Goal: Task Accomplishment & Management: Use online tool/utility

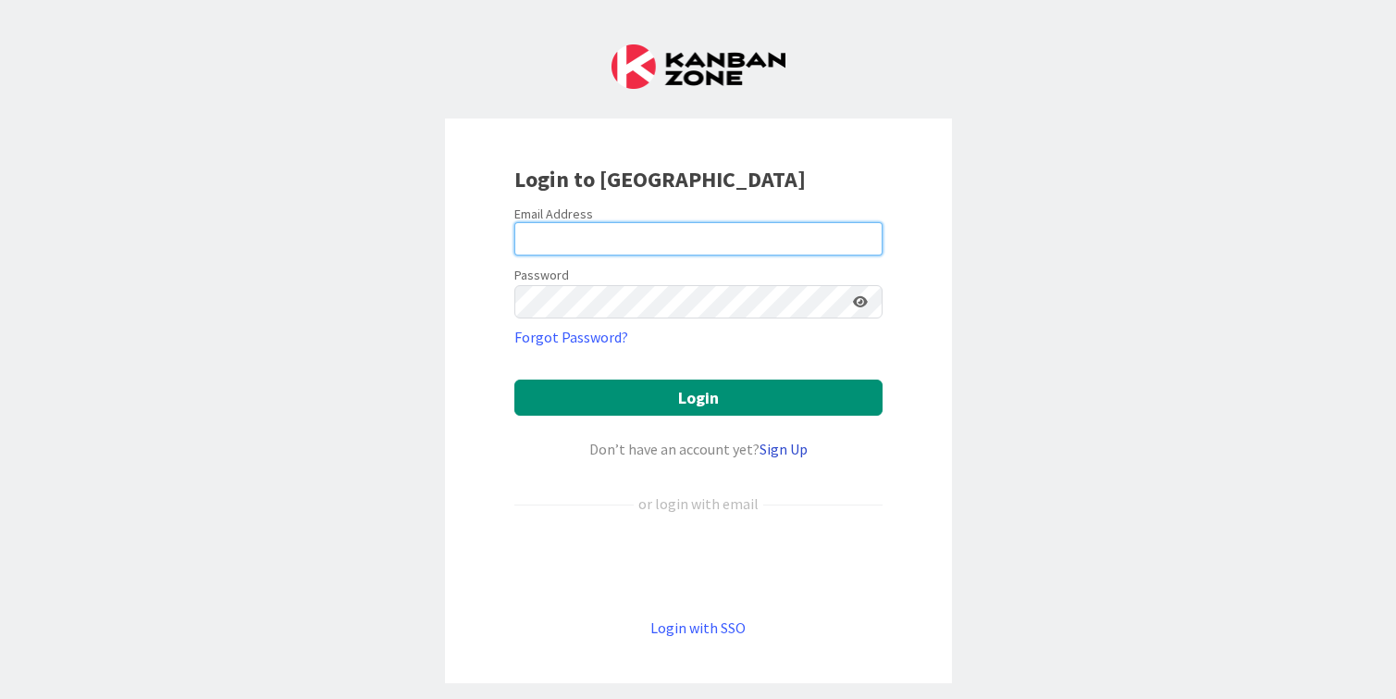
type input "[PERSON_NAME][EMAIL_ADDRESS][DOMAIN_NAME]"
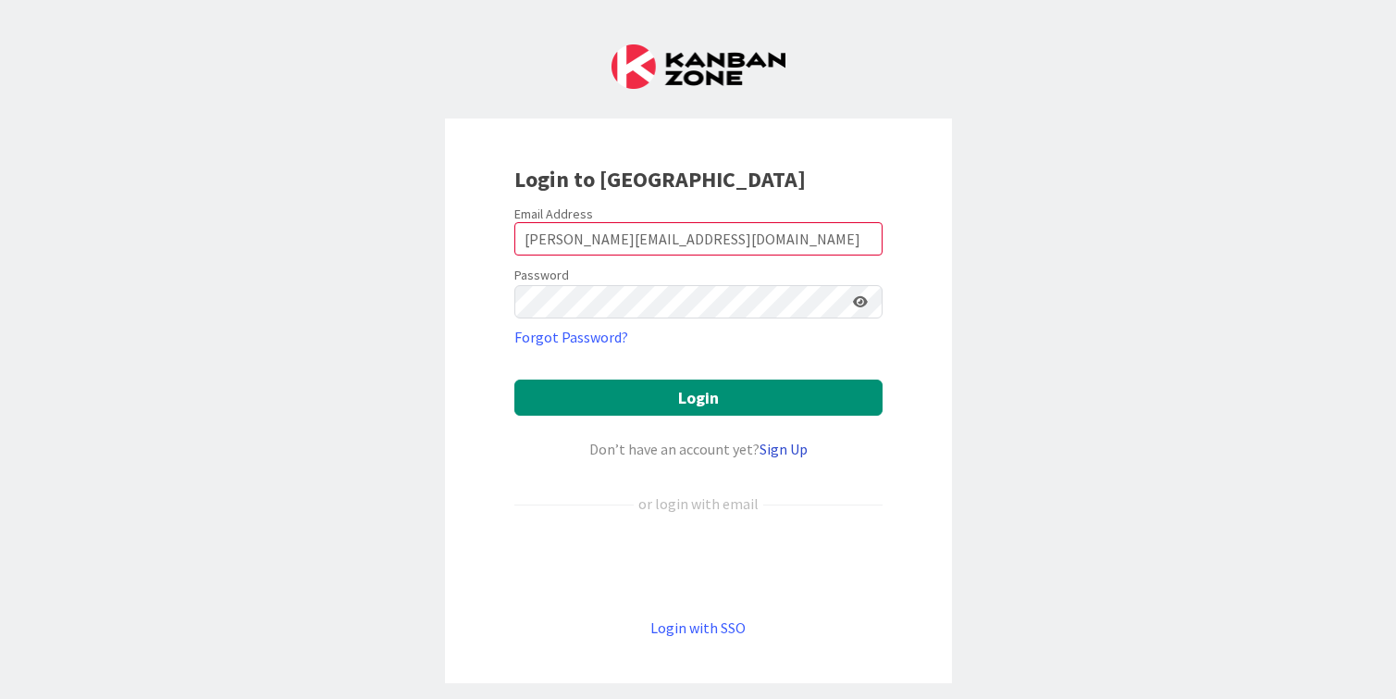
click at [785, 448] on link "Sign Up" at bounding box center [784, 448] width 48 height 19
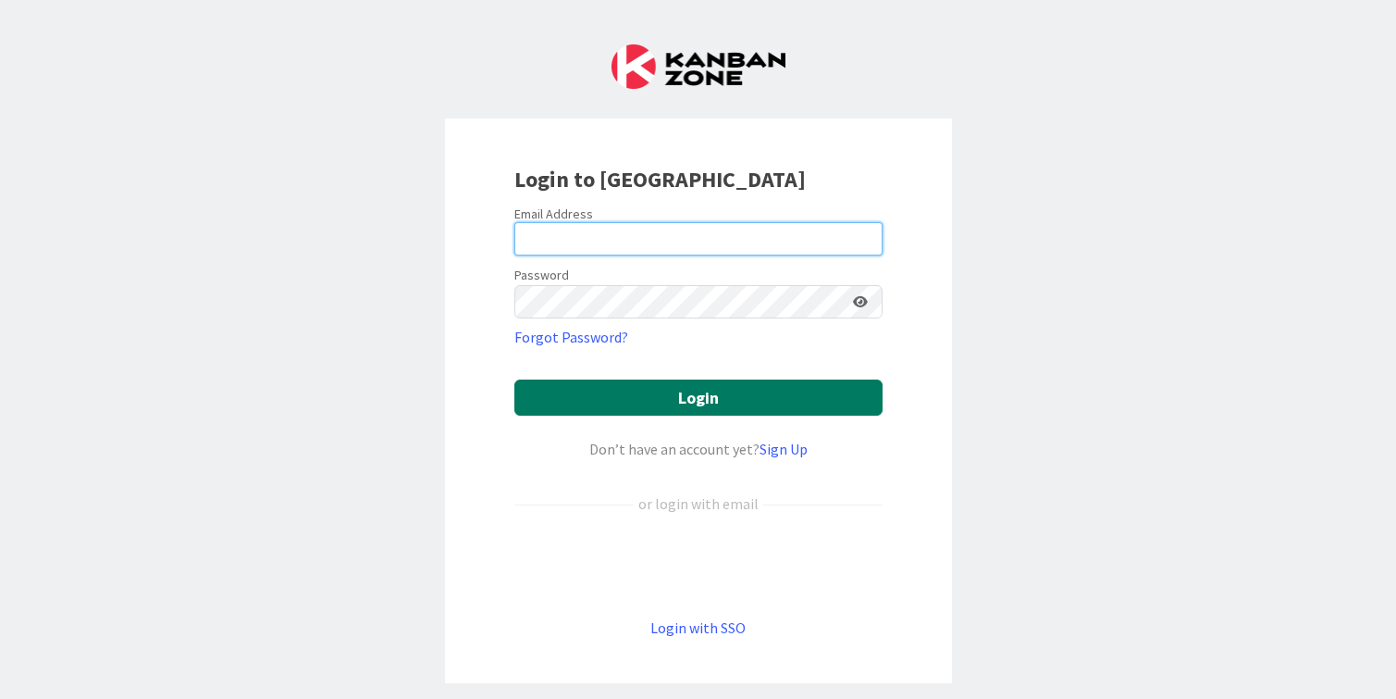
type input "[PERSON_NAME][EMAIL_ADDRESS][DOMAIN_NAME]"
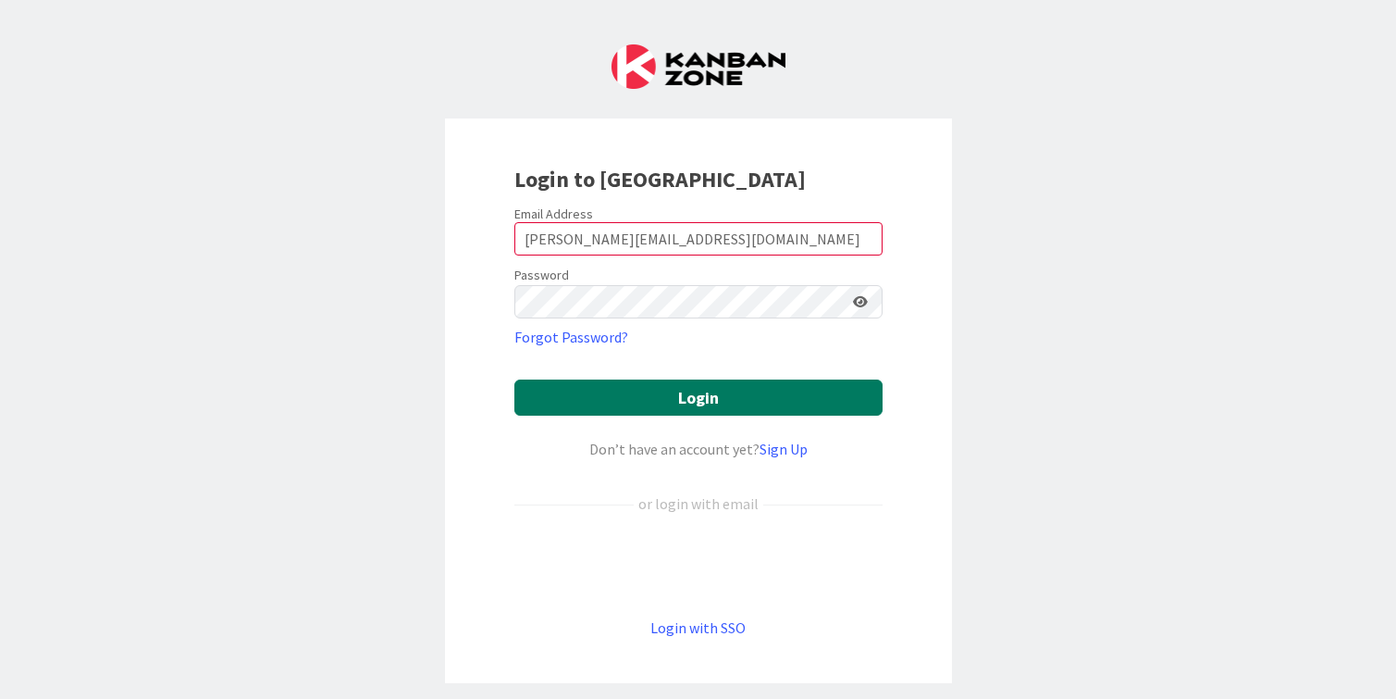
click at [712, 396] on button "Login" at bounding box center [698, 397] width 368 height 36
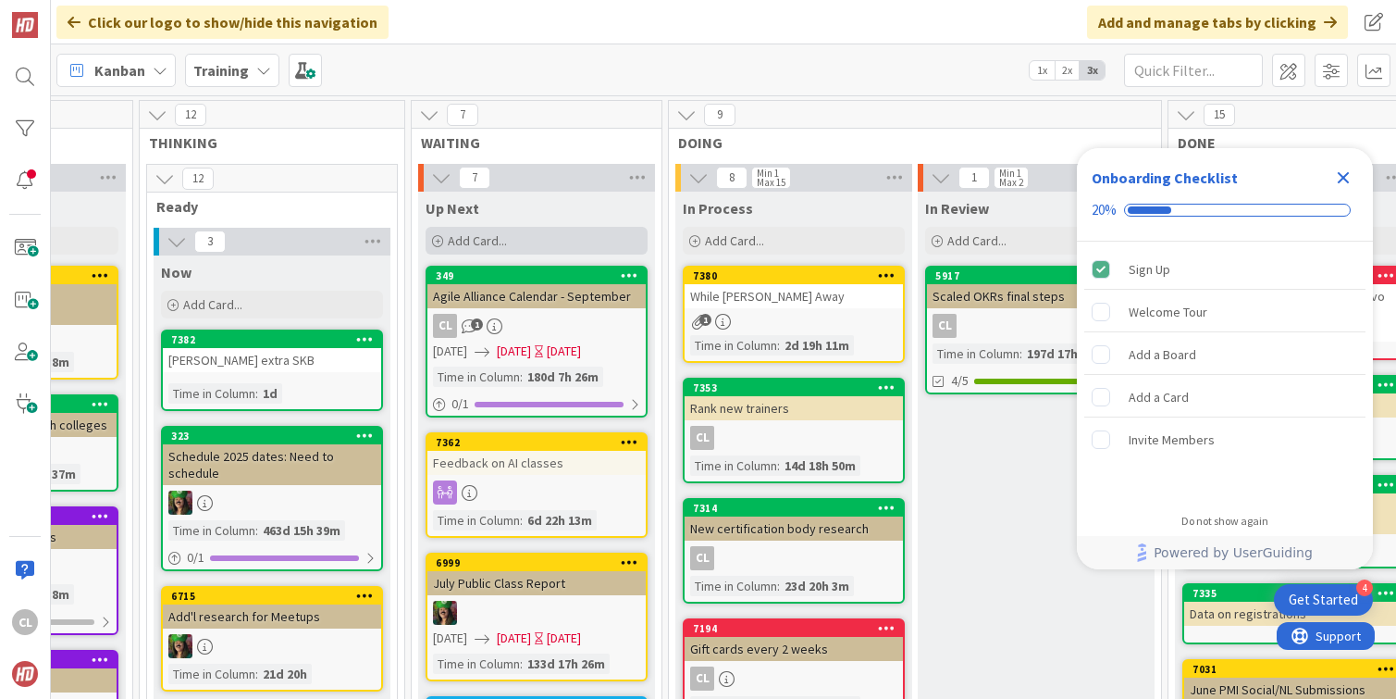
click at [488, 236] on span "Add Card..." at bounding box center [477, 240] width 59 height 17
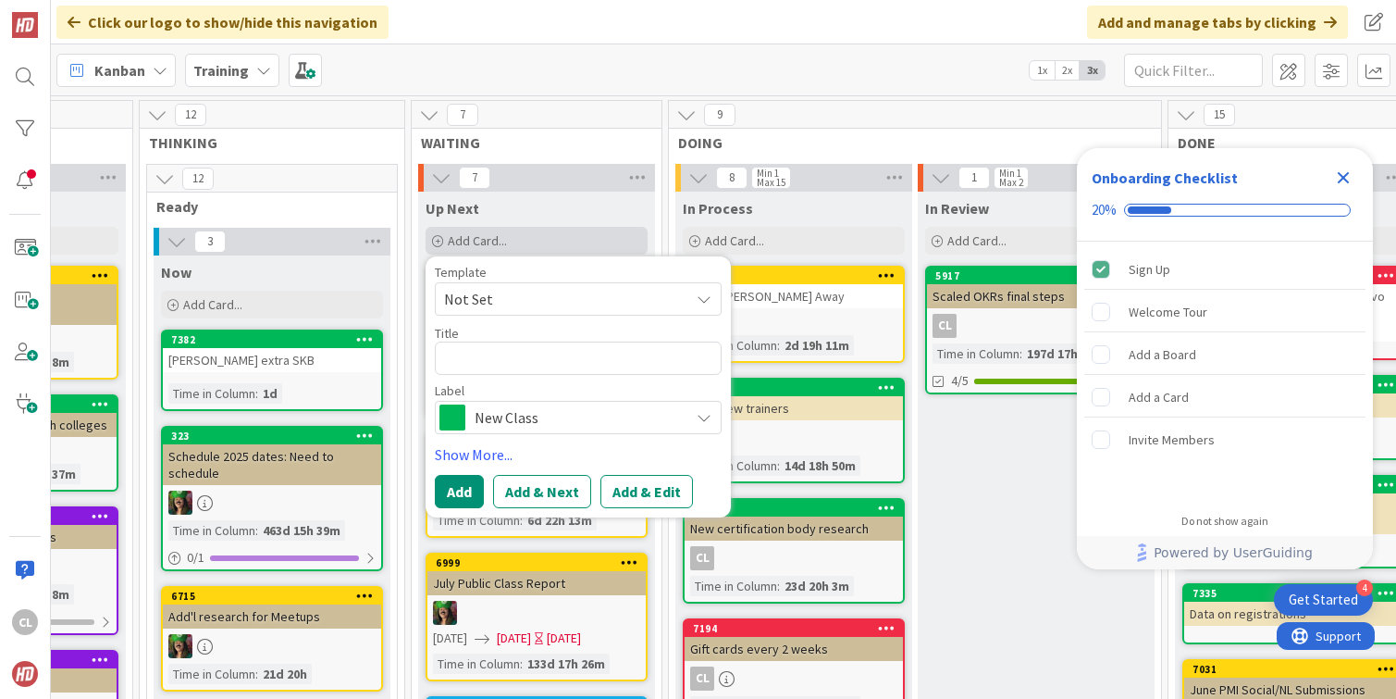
type textarea "x"
type textarea "C"
type textarea "x"
type textarea "Che"
type textarea "x"
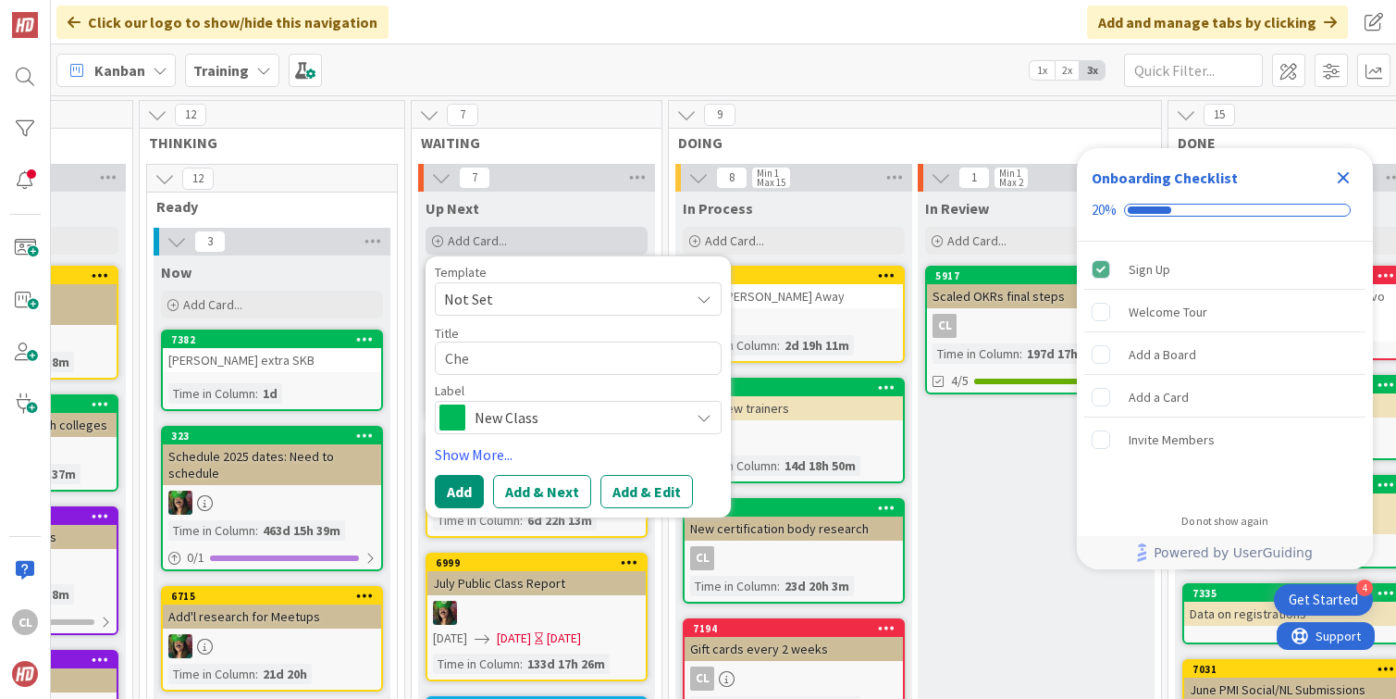
type textarea "Chec"
type textarea "x"
type textarea "Check"
type textarea "x"
type textarea "Check"
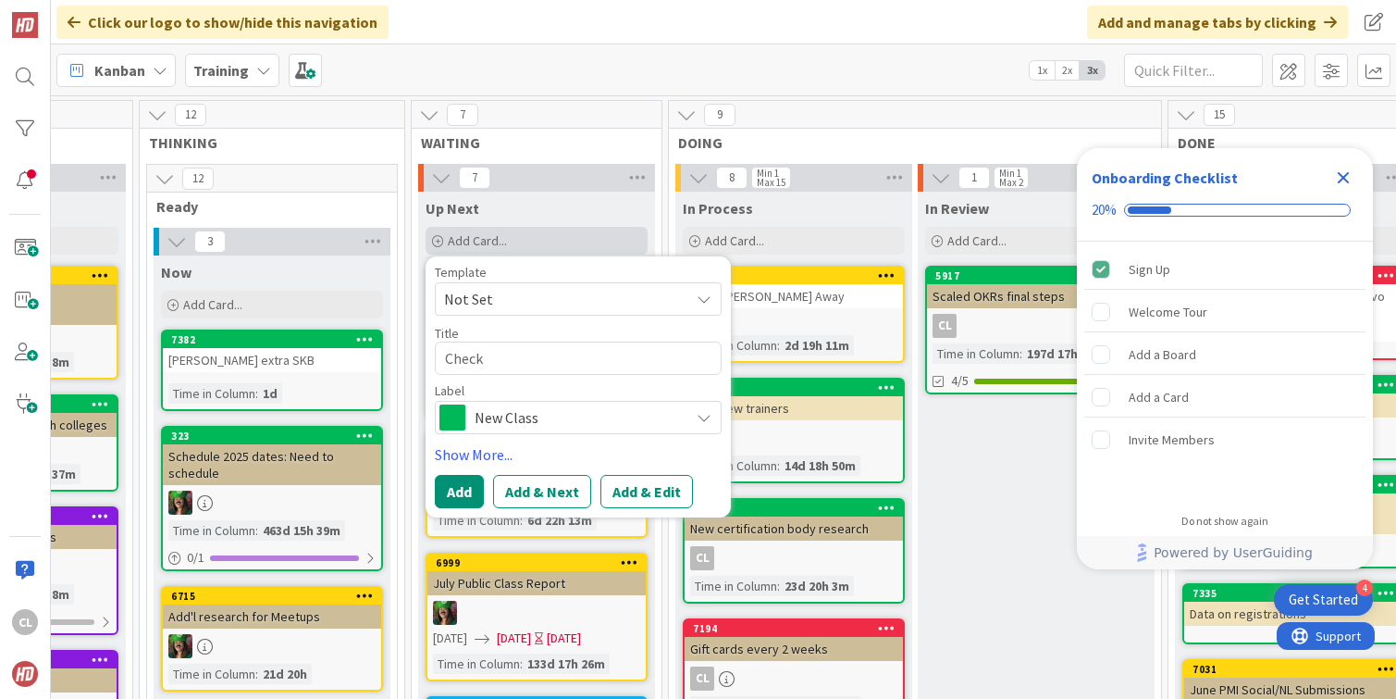
type textarea "x"
type textarea "Check i"
type textarea "x"
type textarea "Check in"
type textarea "x"
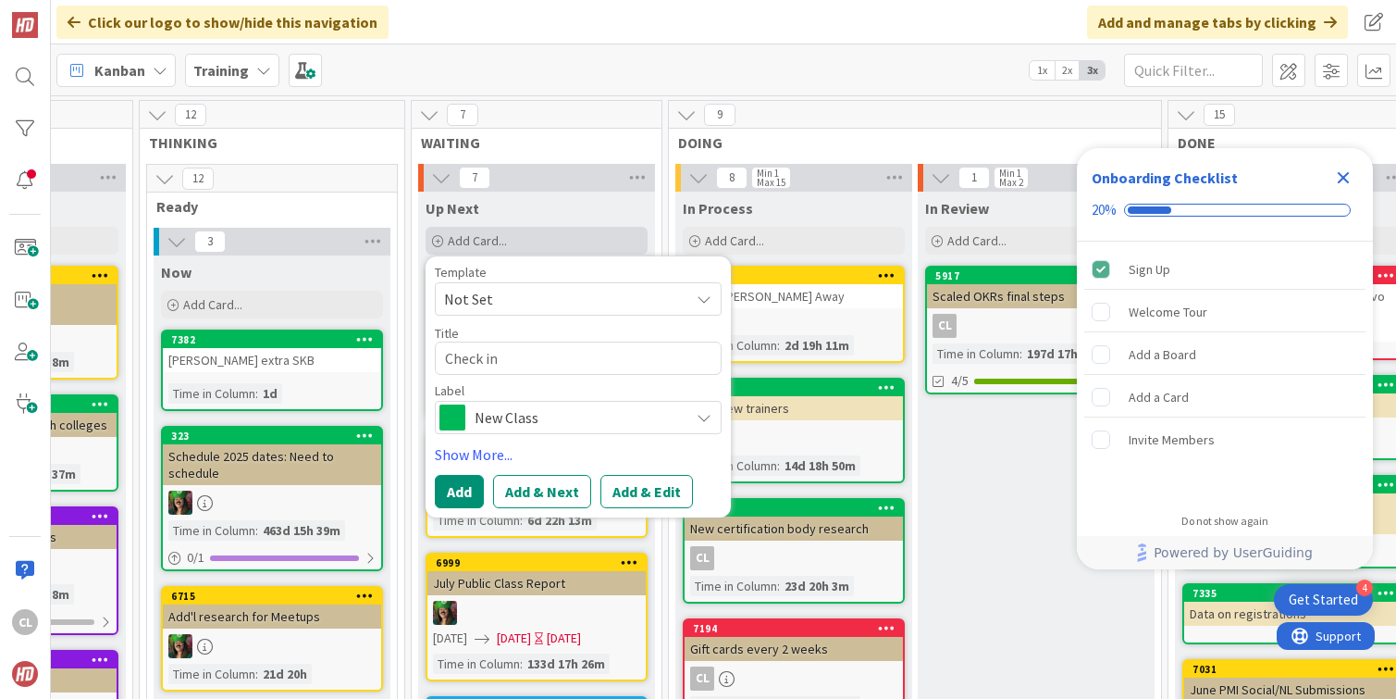
type textarea "Check in"
type textarea "x"
type textarea "Check in w"
type textarea "x"
type textarea "Check in w"
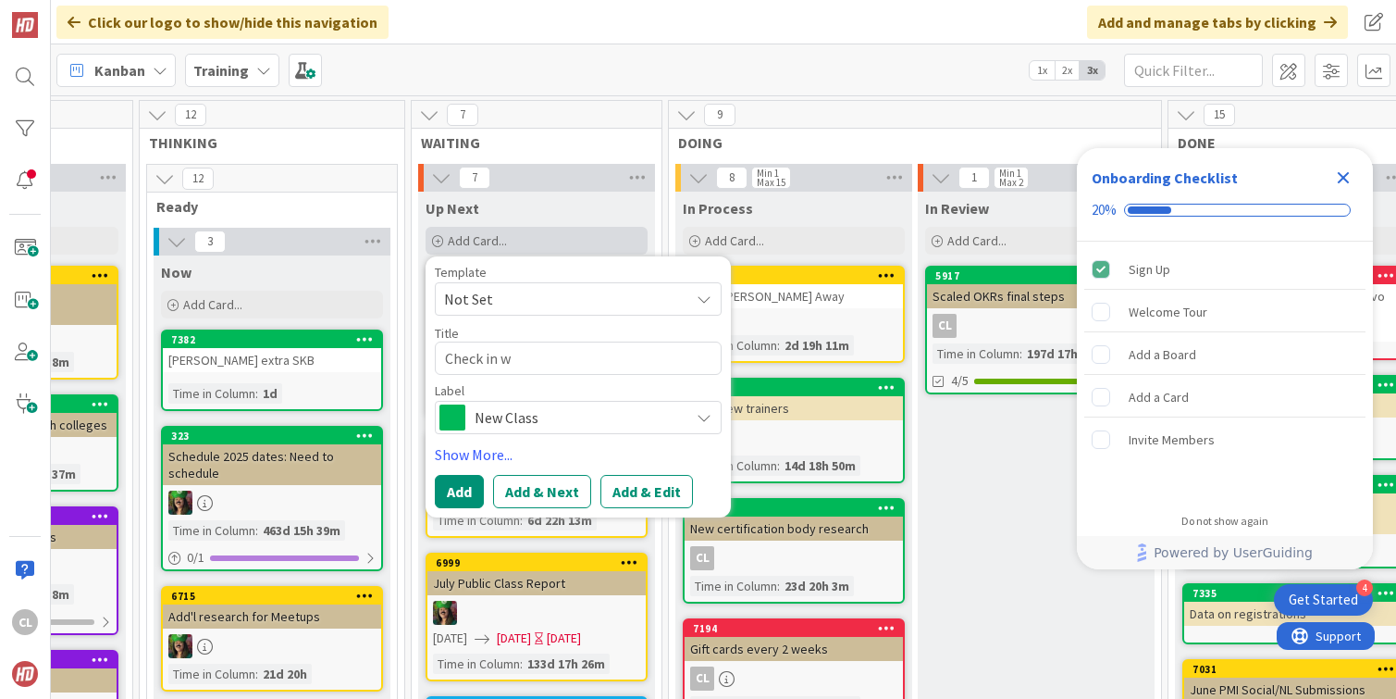
type textarea "x"
type textarea "Check in [PERSON_NAME]"
type textarea "x"
type textarea "Check in w [GEOGRAPHIC_DATA]"
type textarea "x"
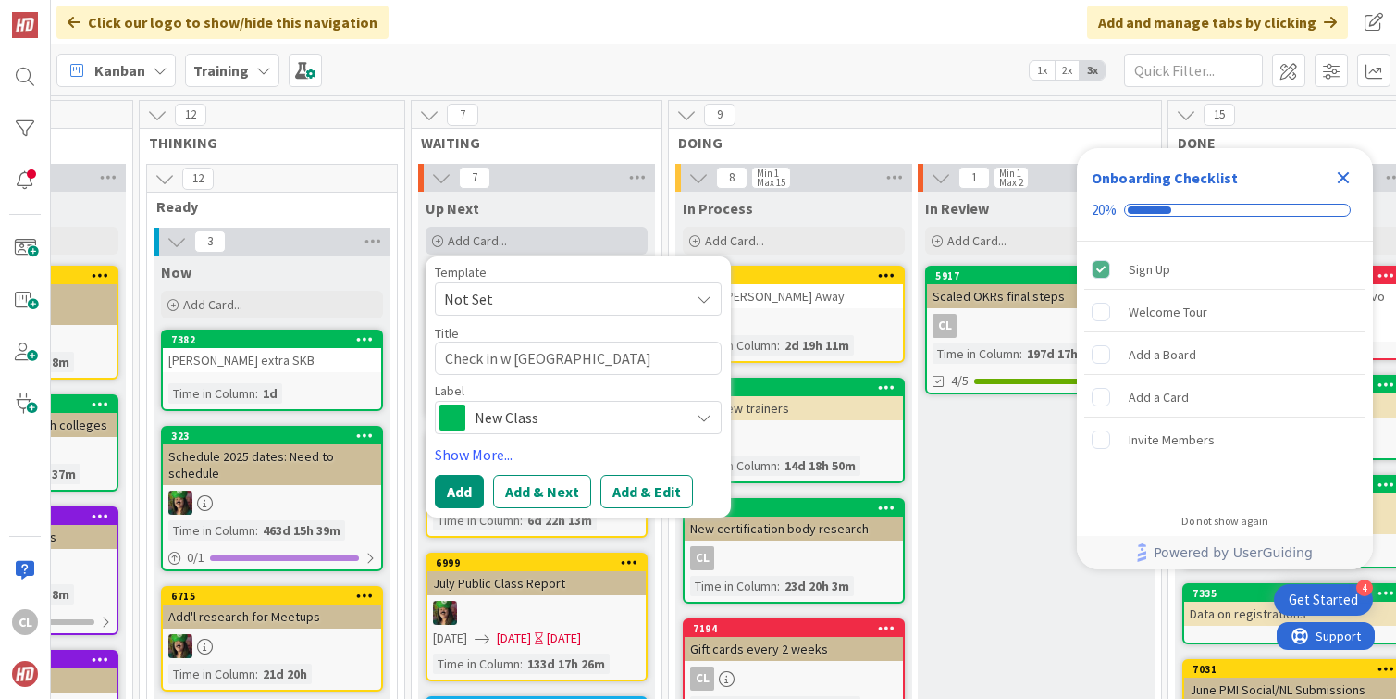
type textarea "Check in w mar"
type textarea "x"
type textarea "Check in w [PERSON_NAME]"
